Goal: Navigation & Orientation: Find specific page/section

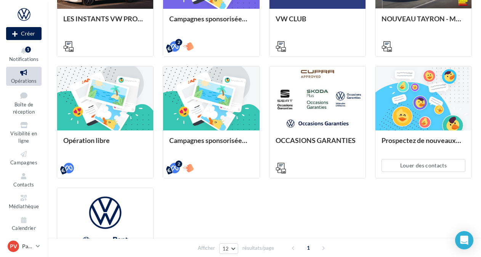
scroll to position [373, 0]
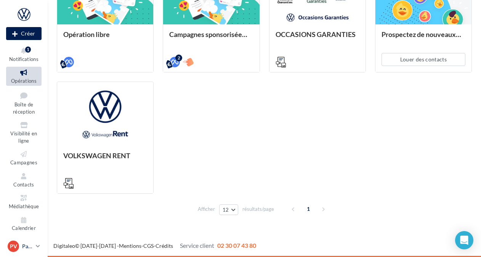
click at [18, 242] on div "PV" at bounding box center [13, 245] width 11 height 11
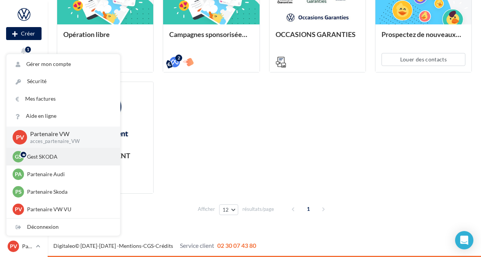
click at [38, 160] on p "Gest SKODA" at bounding box center [69, 157] width 84 height 8
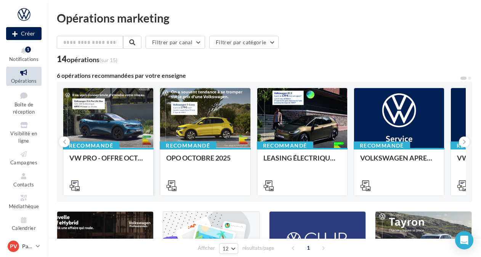
click at [66, 136] on div at bounding box center [108, 118] width 90 height 61
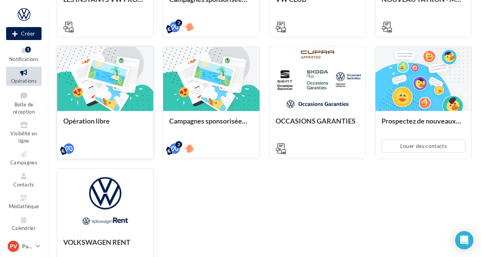
scroll to position [343, 0]
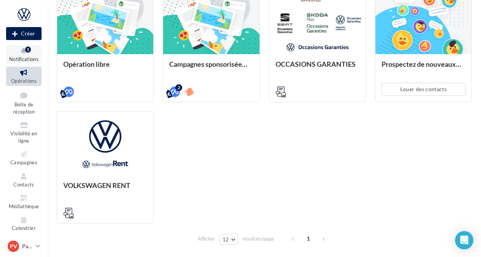
click at [31, 54] on icon at bounding box center [23, 50] width 31 height 9
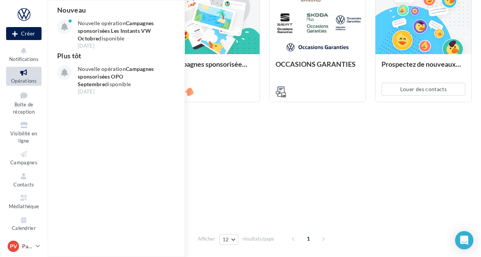
click at [286, 188] on div "LES INSTANTS VW PRO - [DATE] AU [DATE] Campagnes sponsorisées Les Instants VW O…" at bounding box center [264, 45] width 415 height 355
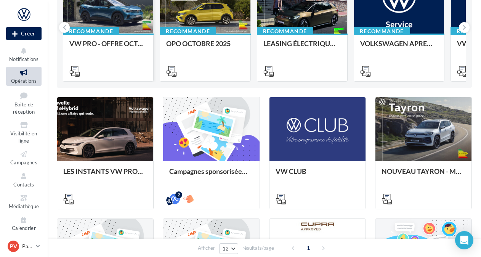
scroll to position [0, 0]
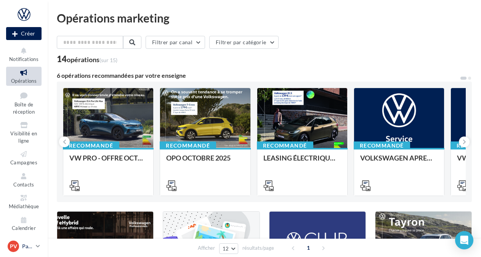
click at [27, 250] on div "PV Partenaire VW acces_partenaire_VW" at bounding box center [20, 245] width 25 height 11
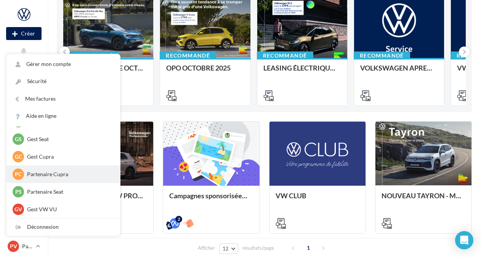
scroll to position [191, 0]
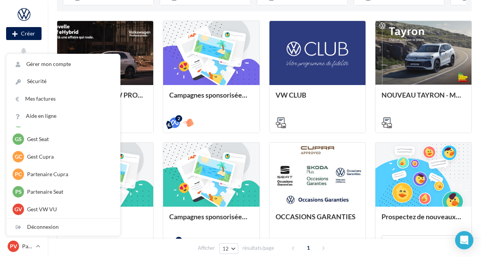
click at [0, 175] on div "Notifications Opérations Boîte de réception Visibilité en ligne Campagnes Conta…" at bounding box center [23, 139] width 47 height 188
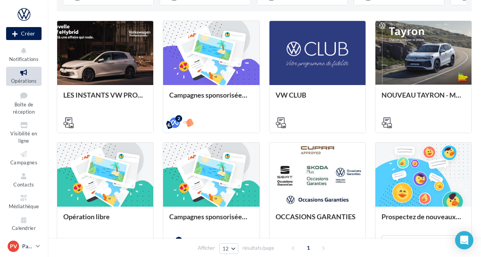
click at [10, 243] on span "PV" at bounding box center [13, 246] width 7 height 8
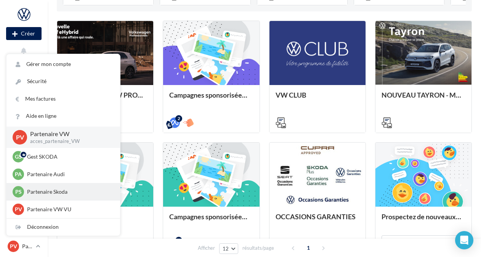
click at [65, 195] on p "Partenaire Skoda" at bounding box center [69, 192] width 84 height 8
